Goal: Navigation & Orientation: Find specific page/section

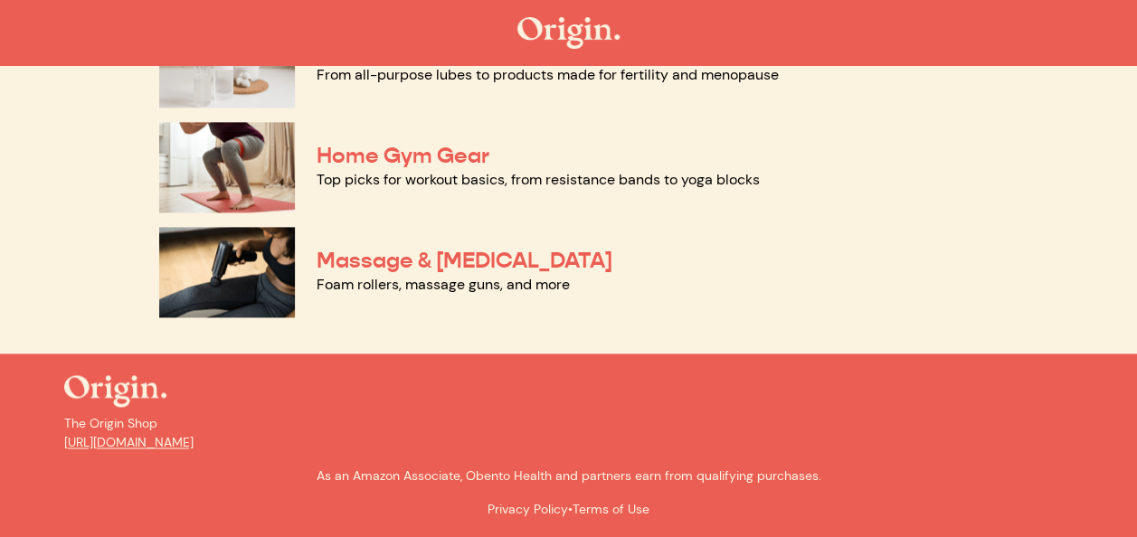
scroll to position [1112, 0]
drag, startPoint x: 1123, startPoint y: 459, endPoint x: 1128, endPoint y: 430, distance: 29.4
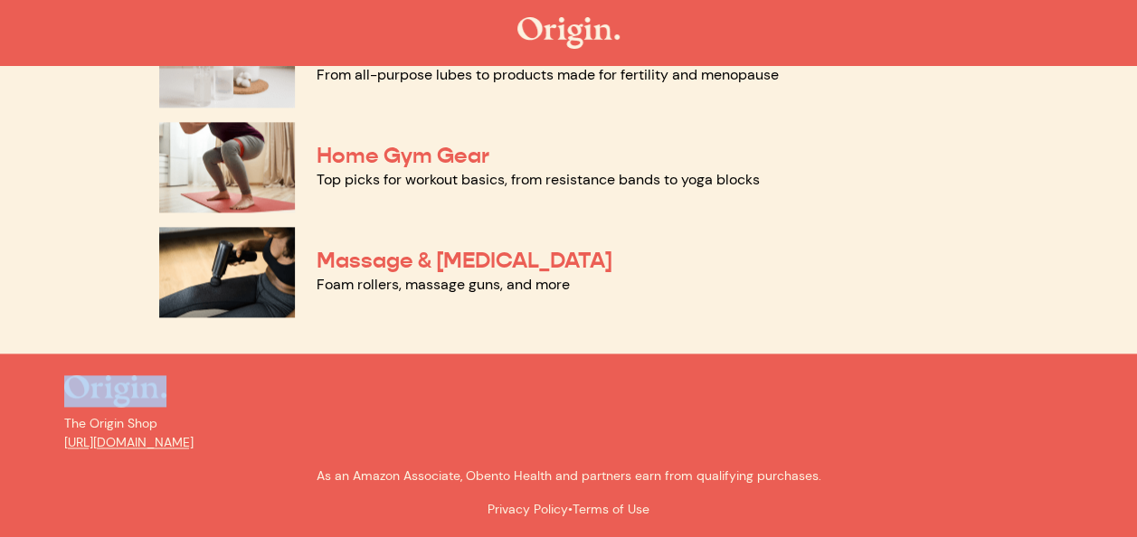
scroll to position [1299, 0]
